Goal: Task Accomplishment & Management: Manage account settings

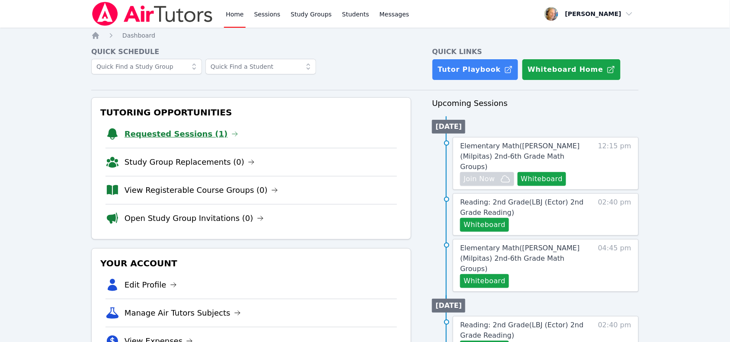
click at [154, 132] on link "Requested Sessions (1)" at bounding box center [181, 134] width 114 height 12
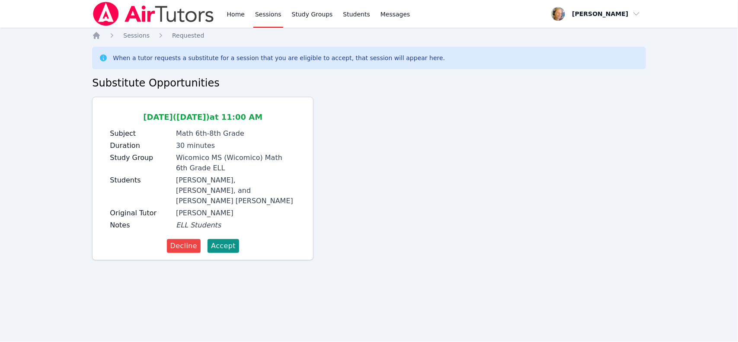
drag, startPoint x: 217, startPoint y: 245, endPoint x: 327, endPoint y: 202, distance: 118.0
click at [327, 202] on div "Oct 15 (today) at 11:00 AM Subject Math 6th-8th Grade Duration 30 minutes Study…" at bounding box center [368, 182] width 553 height 170
click at [224, 248] on span "Accept" at bounding box center [223, 246] width 25 height 10
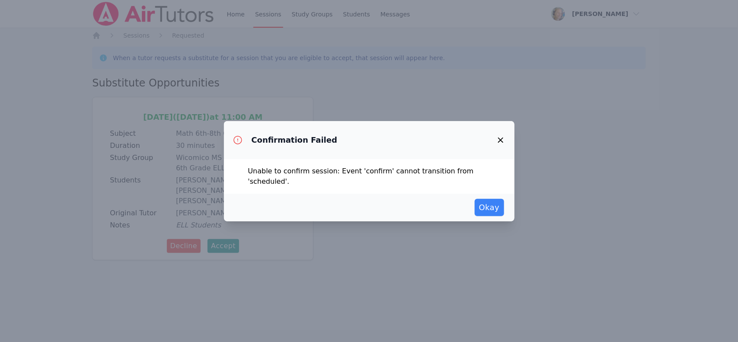
click at [226, 245] on div "Confirmation Failed Unable to confirm session: Event 'confirm' cannot transitio…" at bounding box center [369, 171] width 738 height 342
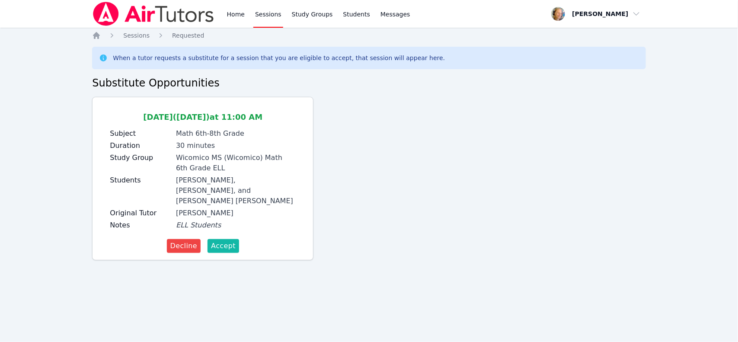
click at [230, 243] on span "Accept" at bounding box center [223, 246] width 25 height 10
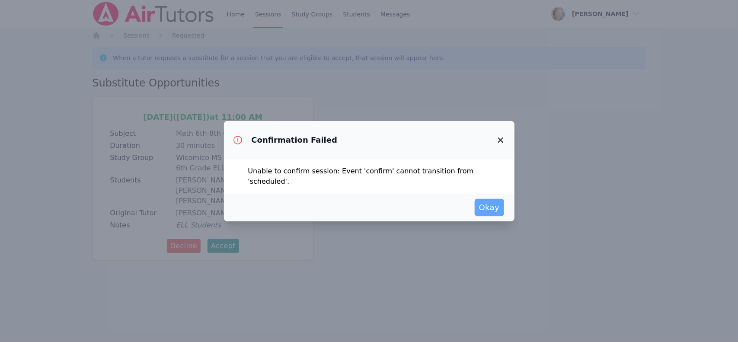
click at [489, 212] on span "Okay" at bounding box center [489, 207] width 21 height 12
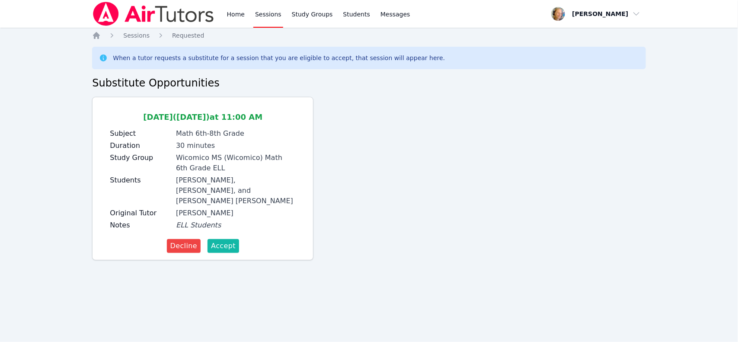
click at [230, 249] on span "Accept" at bounding box center [223, 246] width 25 height 10
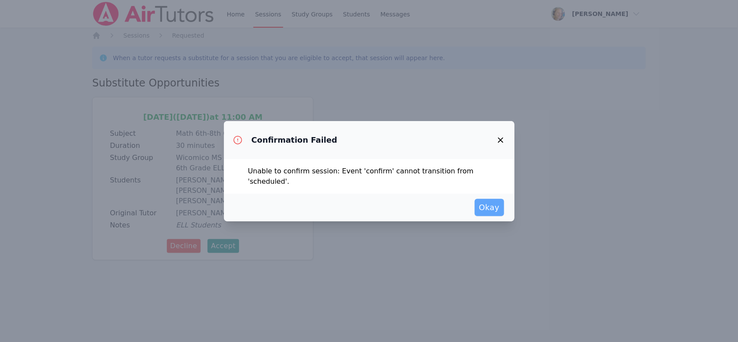
click at [486, 202] on span "Okay" at bounding box center [489, 207] width 21 height 12
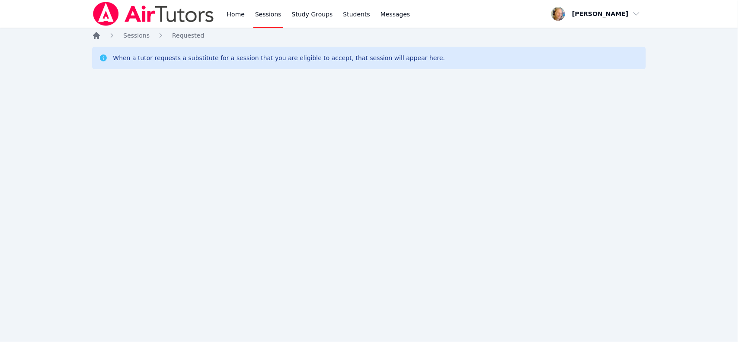
click at [92, 33] on icon "Breadcrumb" at bounding box center [96, 35] width 9 height 9
